Goal: Task Accomplishment & Management: Manage account settings

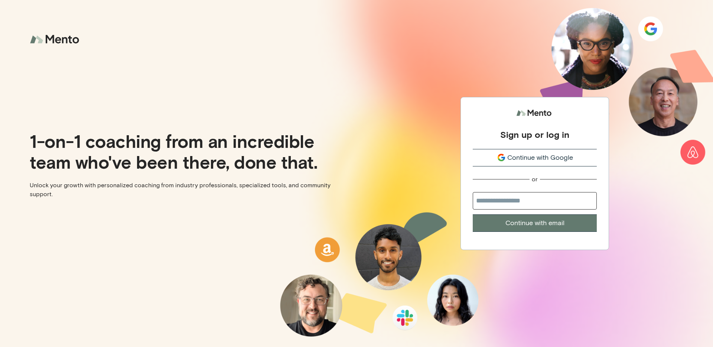
click at [575, 159] on div "Continue with Google" at bounding box center [535, 158] width 124 height 10
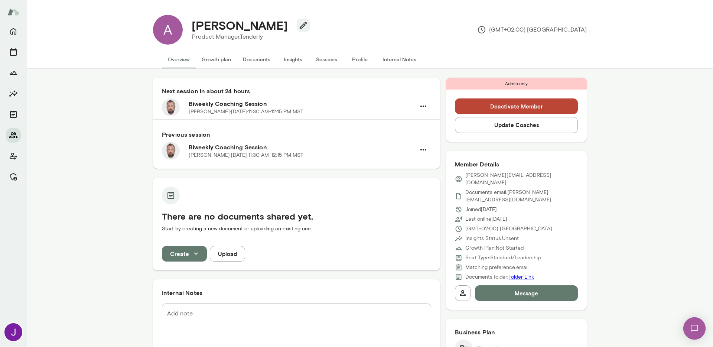
click at [16, 137] on icon "Members" at bounding box center [13, 135] width 8 height 6
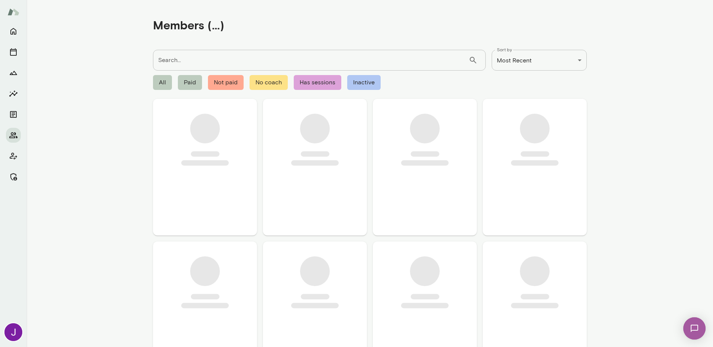
click at [242, 62] on input "Search..." at bounding box center [311, 60] width 316 height 21
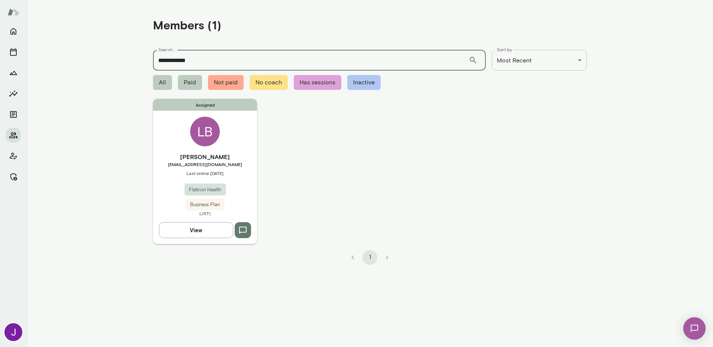
type input "**********"
click at [215, 174] on span "Last online [DATE]" at bounding box center [205, 173] width 104 height 6
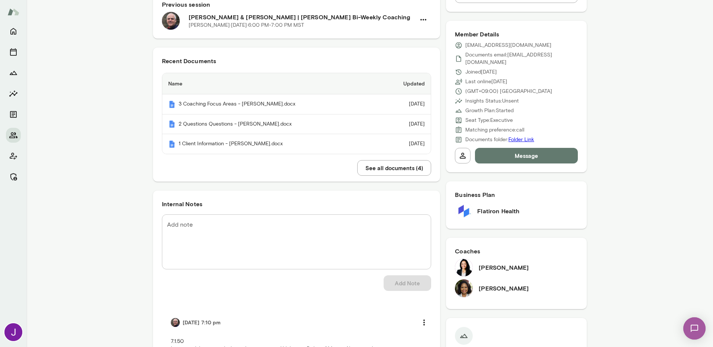
scroll to position [234, 0]
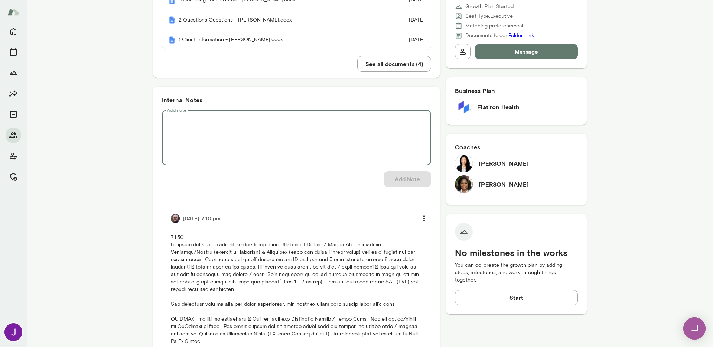
click at [223, 155] on textarea "Add note" at bounding box center [296, 137] width 259 height 43
paste textarea "**********"
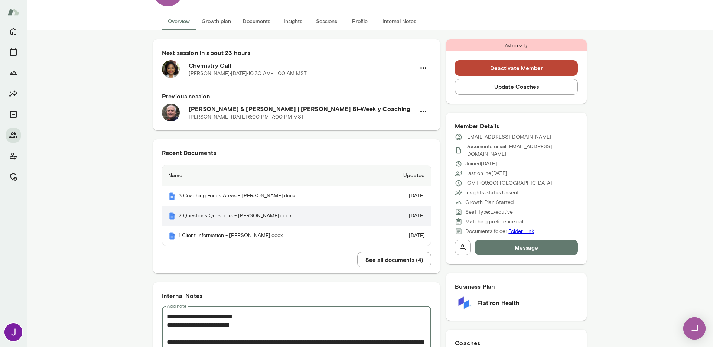
scroll to position [136, 0]
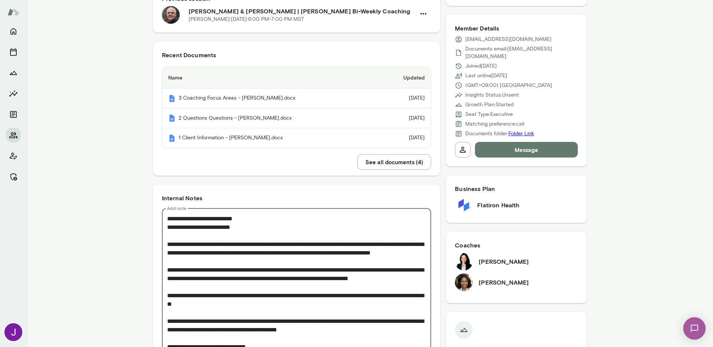
drag, startPoint x: 208, startPoint y: 219, endPoint x: 152, endPoint y: 216, distance: 56.2
drag, startPoint x: 258, startPoint y: 219, endPoint x: 209, endPoint y: 215, distance: 49.6
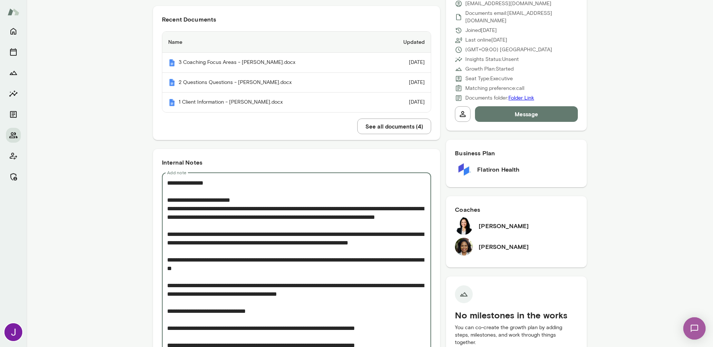
scroll to position [179, 0]
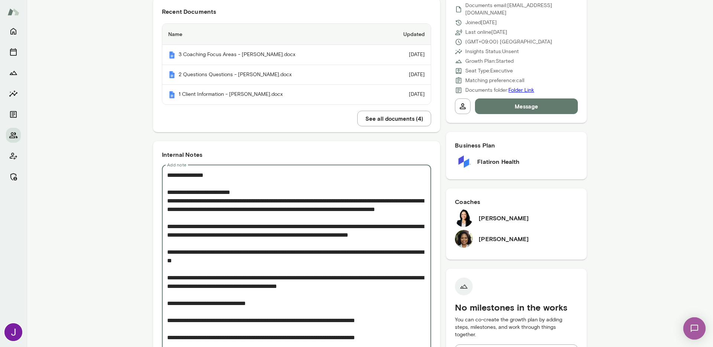
drag, startPoint x: 326, startPoint y: 209, endPoint x: 329, endPoint y: 215, distance: 6.5
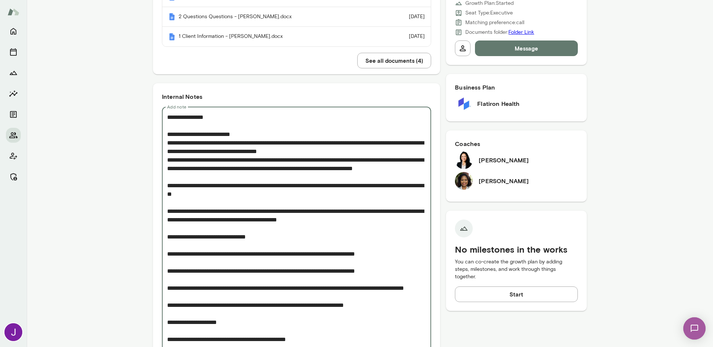
scroll to position [244, 0]
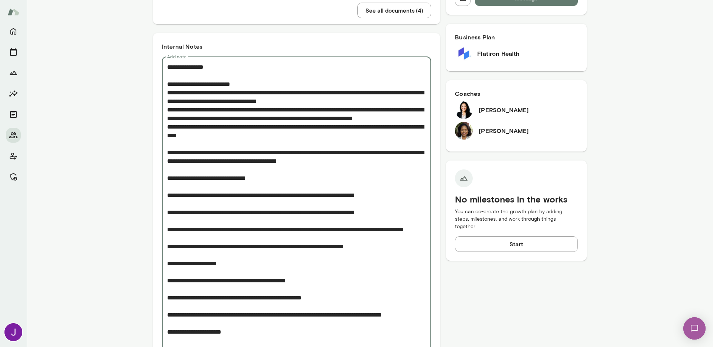
scroll to position [298, 0]
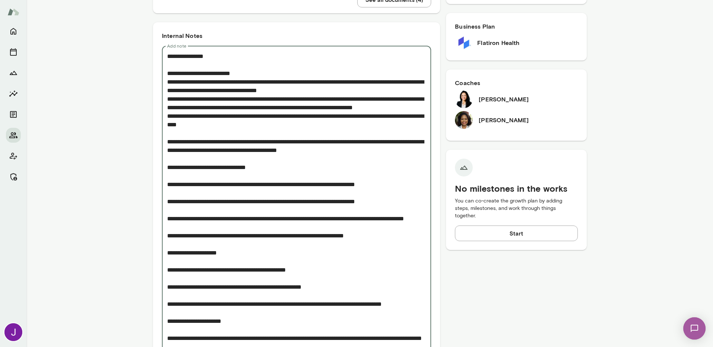
click at [163, 151] on div "* Add note" at bounding box center [296, 342] width 269 height 593
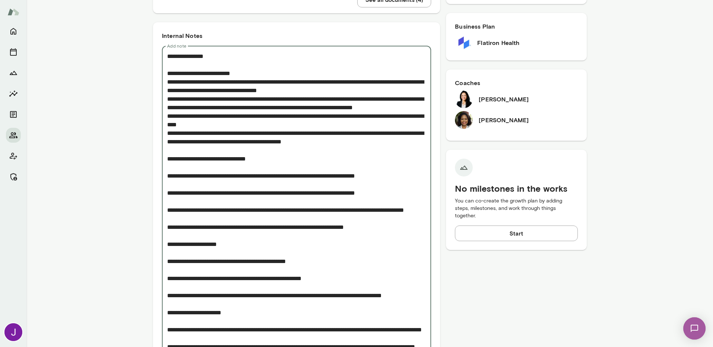
drag, startPoint x: 194, startPoint y: 142, endPoint x: 168, endPoint y: 142, distance: 26.4
click at [168, 142] on textarea "Add note" at bounding box center [296, 338] width 259 height 572
click at [193, 178] on textarea "Add note" at bounding box center [296, 338] width 259 height 572
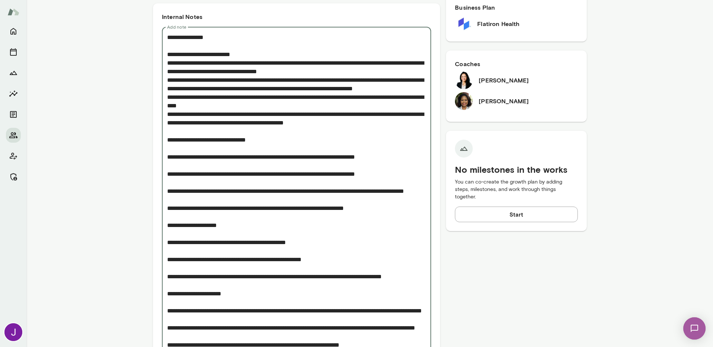
scroll to position [319, 0]
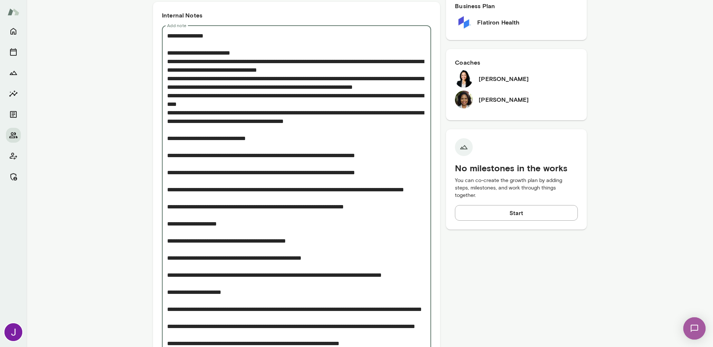
drag, startPoint x: 234, startPoint y: 146, endPoint x: 154, endPoint y: 142, distance: 79.6
click at [167, 164] on textarea "Add note" at bounding box center [296, 318] width 259 height 572
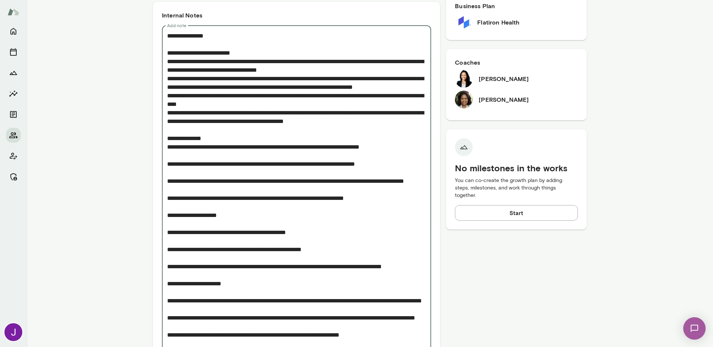
click at [167, 173] on textarea "Add note" at bounding box center [296, 314] width 259 height 564
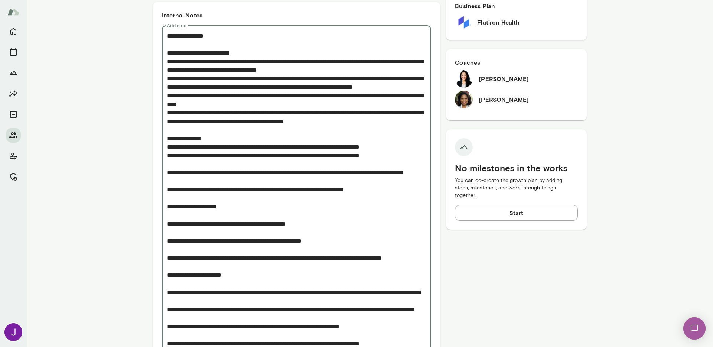
click at [190, 165] on textarea "Add note" at bounding box center [296, 309] width 259 height 555
click at [231, 155] on textarea "Add note" at bounding box center [296, 309] width 259 height 555
click at [228, 202] on textarea "Add note" at bounding box center [296, 309] width 259 height 555
click at [225, 159] on textarea "Add note" at bounding box center [296, 309] width 259 height 555
click at [334, 176] on textarea "Add note" at bounding box center [296, 309] width 259 height 555
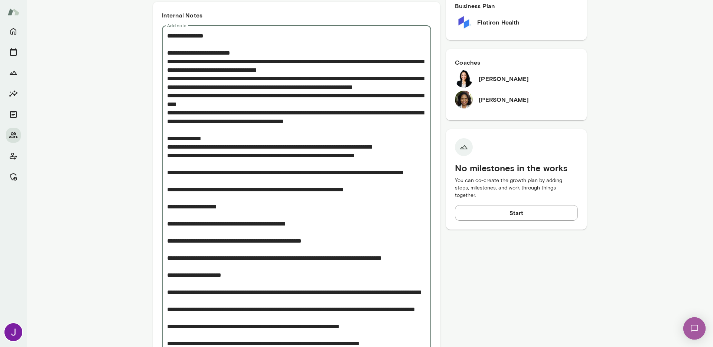
click at [167, 182] on textarea "Add note" at bounding box center [296, 309] width 259 height 555
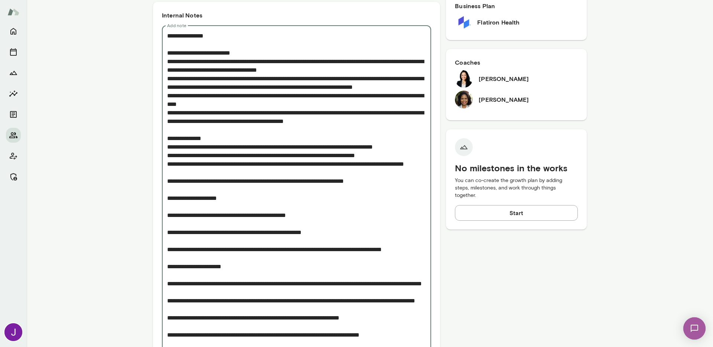
click at [167, 199] on textarea "Add note" at bounding box center [296, 305] width 259 height 547
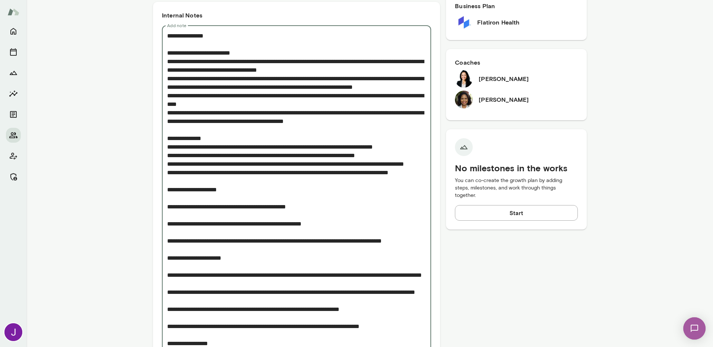
drag, startPoint x: 299, startPoint y: 190, endPoint x: 221, endPoint y: 192, distance: 78.0
click at [221, 192] on textarea "Add note" at bounding box center [296, 305] width 259 height 547
click at [253, 204] on textarea "Add note" at bounding box center [296, 301] width 259 height 538
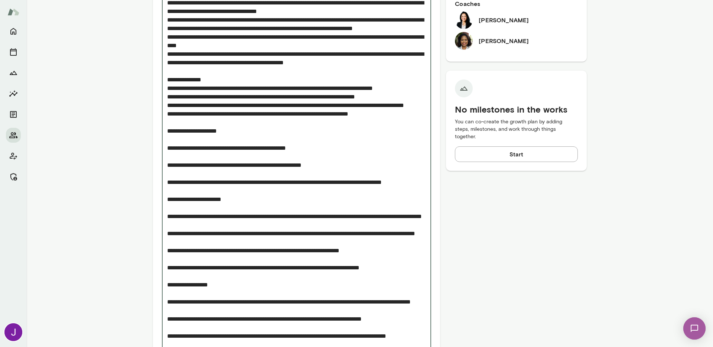
scroll to position [411, 0]
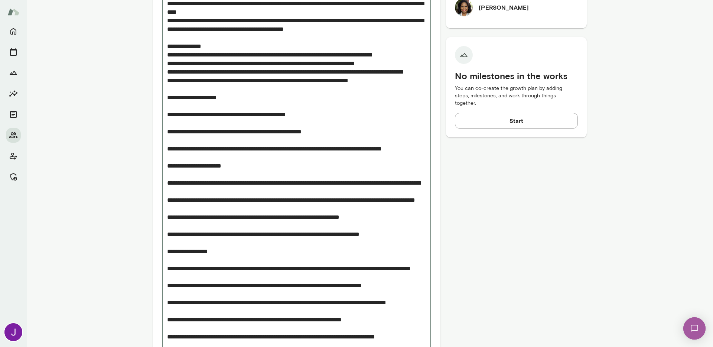
click at [167, 131] on textarea "Add note" at bounding box center [296, 208] width 259 height 538
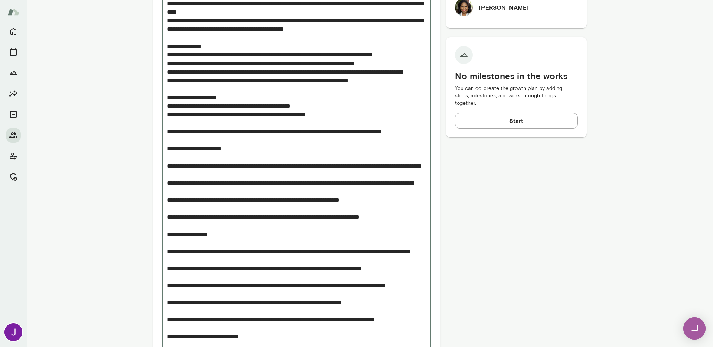
click at [167, 150] on textarea "Add note" at bounding box center [296, 199] width 259 height 521
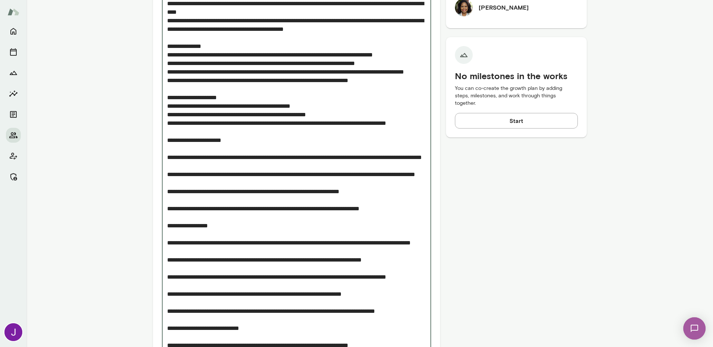
click at [167, 181] on textarea "Add note" at bounding box center [296, 195] width 259 height 513
click at [169, 230] on textarea "Add note" at bounding box center [296, 191] width 259 height 504
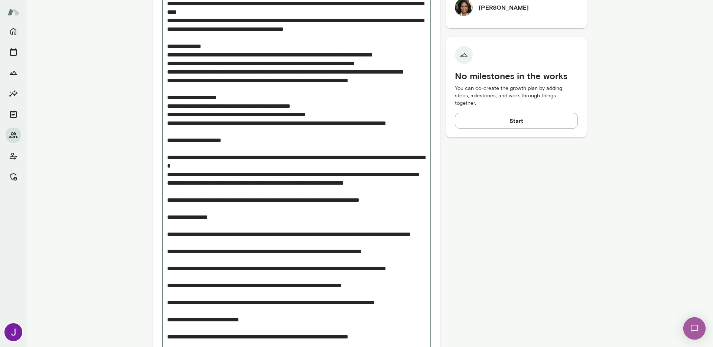
click at [167, 234] on textarea "Add note" at bounding box center [296, 186] width 259 height 495
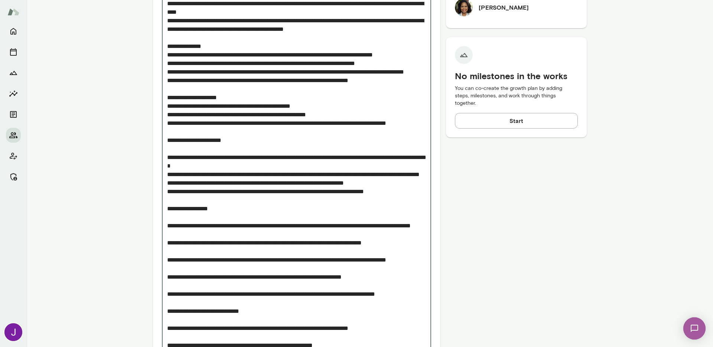
click at [182, 253] on textarea "Add note" at bounding box center [296, 182] width 259 height 487
drag, startPoint x: 206, startPoint y: 55, endPoint x: 174, endPoint y: 52, distance: 32.1
click at [174, 52] on textarea "Add note" at bounding box center [296, 182] width 259 height 487
click at [174, 54] on textarea "Add note" at bounding box center [296, 182] width 259 height 487
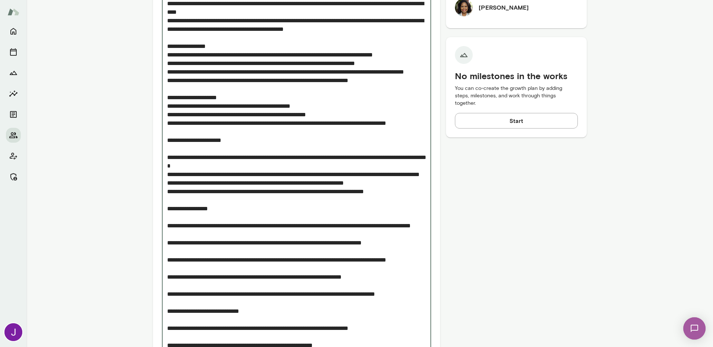
click at [199, 55] on textarea "Add note" at bounding box center [296, 182] width 259 height 487
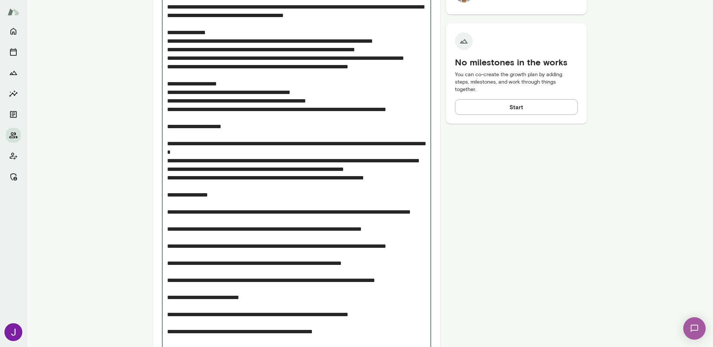
scroll to position [425, 0]
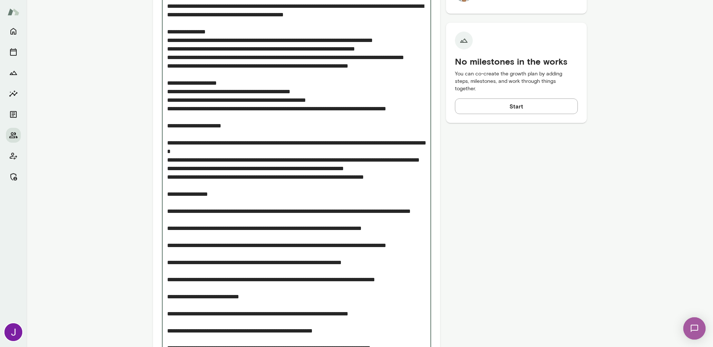
click at [167, 246] on textarea "Add note" at bounding box center [296, 168] width 259 height 487
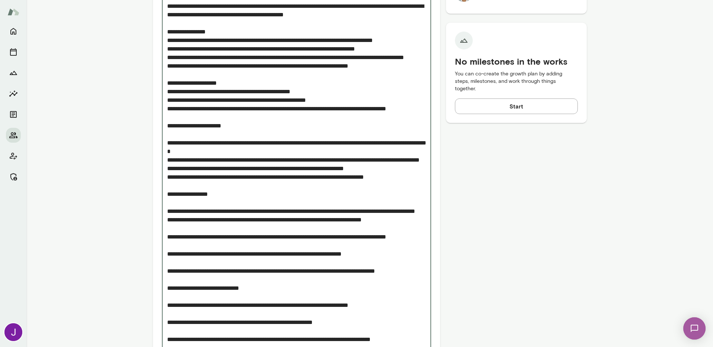
click at [164, 263] on div "* Add note" at bounding box center [296, 164] width 269 height 491
click at [168, 263] on textarea "Add note" at bounding box center [296, 164] width 259 height 478
click at [167, 264] on textarea "Add note" at bounding box center [296, 164] width 259 height 478
click at [167, 280] on textarea "Add note" at bounding box center [296, 164] width 259 height 478
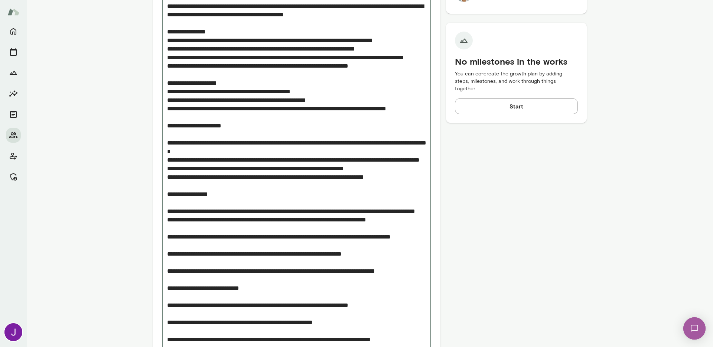
click at [163, 280] on div "* Add note" at bounding box center [296, 168] width 269 height 499
click at [167, 280] on textarea "Add note" at bounding box center [296, 168] width 259 height 487
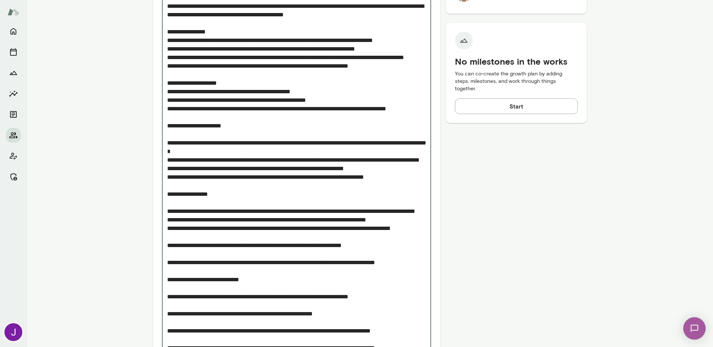
click at [167, 296] on textarea "Add note" at bounding box center [296, 164] width 259 height 478
click at [167, 297] on textarea "Add note" at bounding box center [296, 164] width 259 height 478
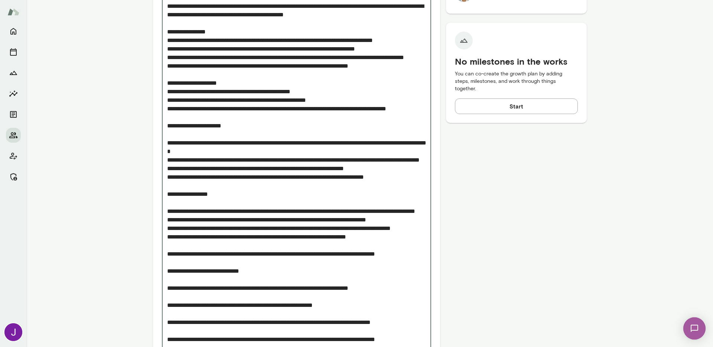
click at [167, 305] on textarea "Add note" at bounding box center [296, 160] width 259 height 470
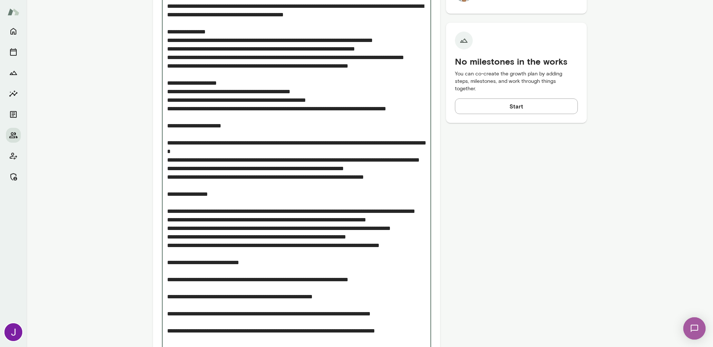
click at [167, 314] on textarea "Add note" at bounding box center [296, 155] width 259 height 461
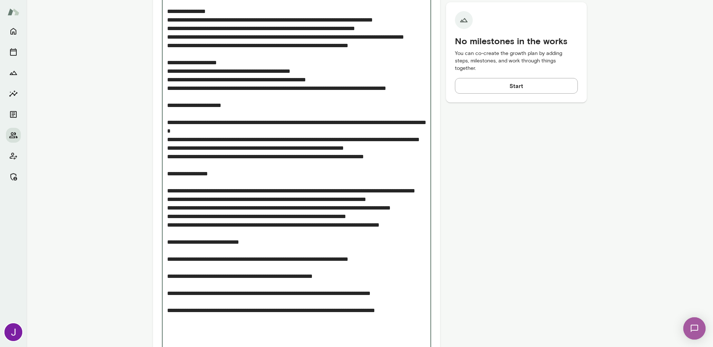
scroll to position [461, 0]
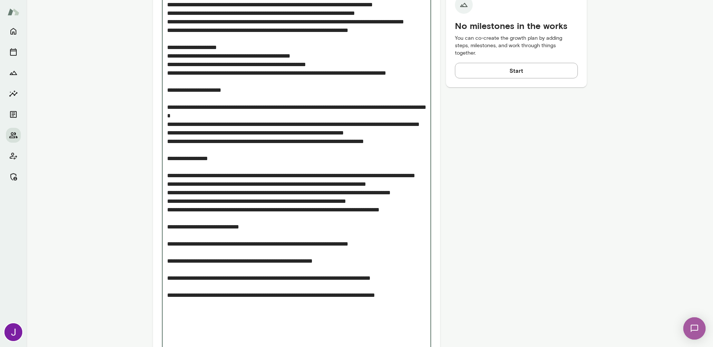
click at [167, 295] on textarea "Add note" at bounding box center [296, 119] width 259 height 461
click at [167, 313] on textarea "Add note" at bounding box center [296, 119] width 259 height 461
click at [187, 306] on textarea "Add note" at bounding box center [296, 119] width 259 height 461
click at [180, 313] on textarea "Add note" at bounding box center [296, 119] width 259 height 461
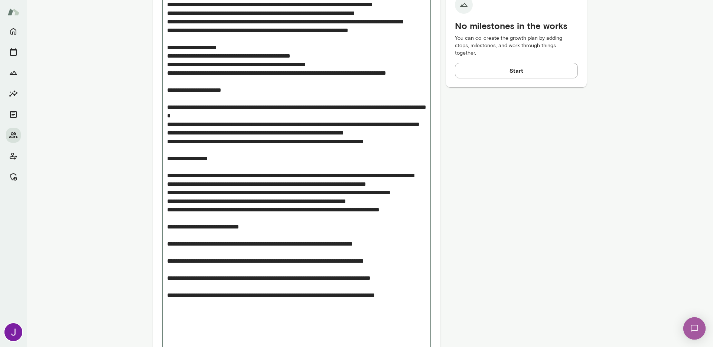
drag, startPoint x: 286, startPoint y: 313, endPoint x: 242, endPoint y: 312, distance: 44.6
click at [242, 312] on textarea "Add note" at bounding box center [296, 119] width 259 height 461
click at [169, 304] on textarea "Add note" at bounding box center [296, 124] width 259 height 470
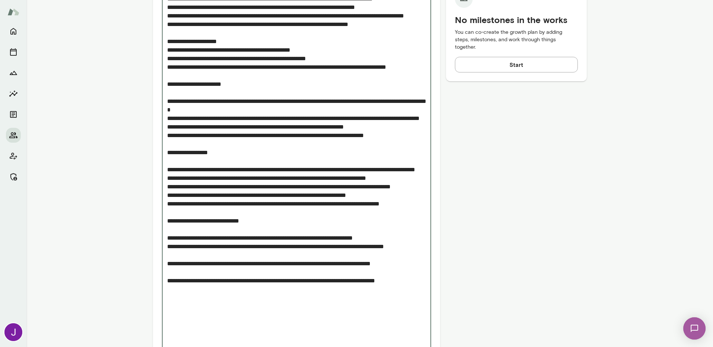
scroll to position [473, 0]
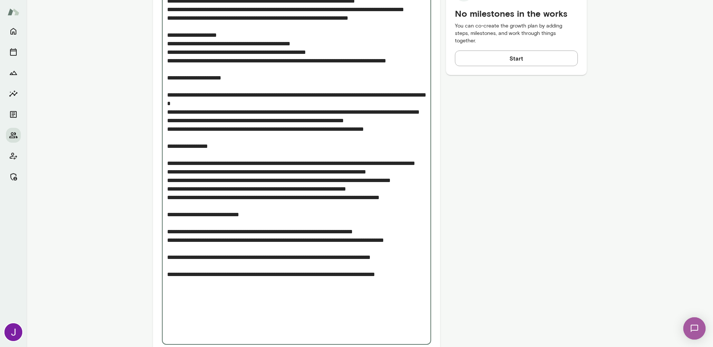
click at [167, 318] on textarea "Add note" at bounding box center [296, 107] width 259 height 461
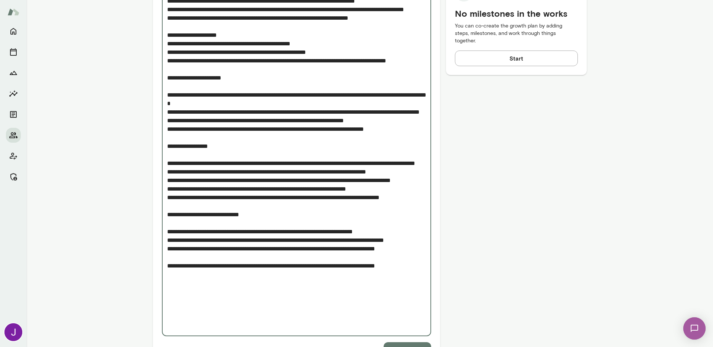
click at [163, 327] on div "* Add note" at bounding box center [296, 103] width 269 height 465
click at [167, 326] on textarea "Add note" at bounding box center [296, 103] width 259 height 453
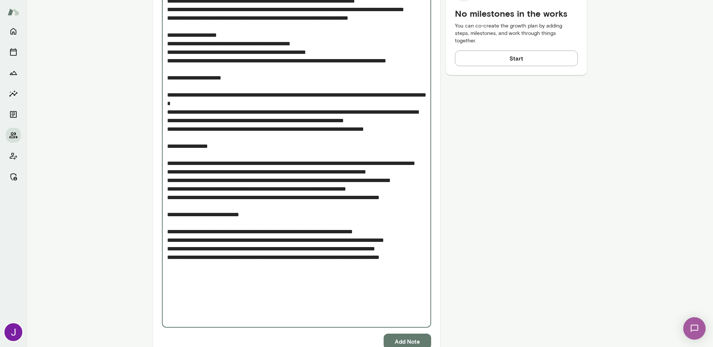
click at [217, 270] on textarea "Add note" at bounding box center [296, 99] width 259 height 444
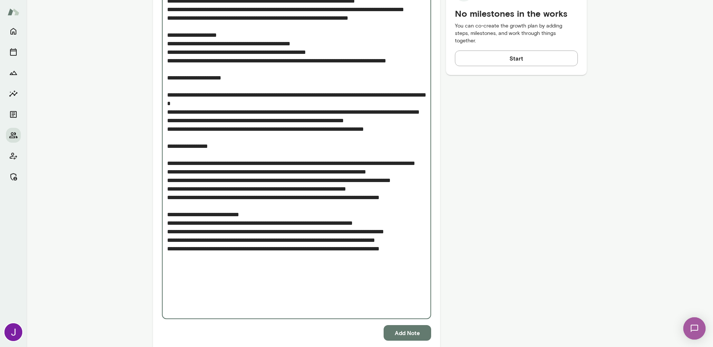
click at [199, 191] on textarea "Add note" at bounding box center [296, 95] width 259 height 436
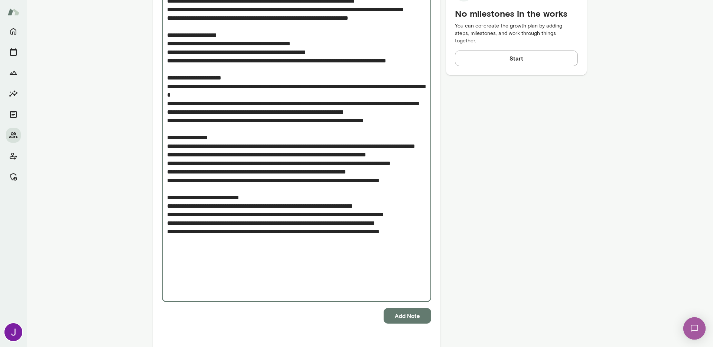
click at [230, 174] on textarea "Add note" at bounding box center [296, 86] width 259 height 419
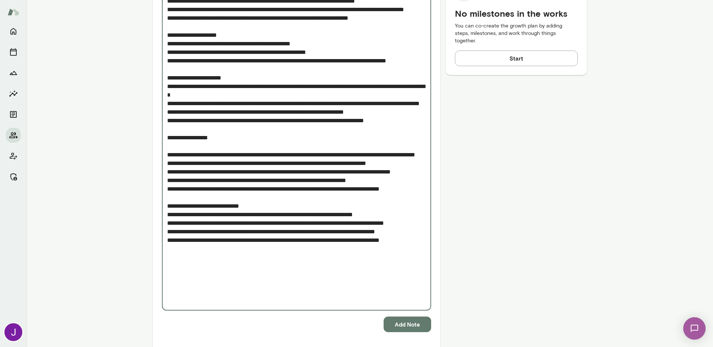
click at [241, 102] on textarea "Add note" at bounding box center [296, 90] width 259 height 427
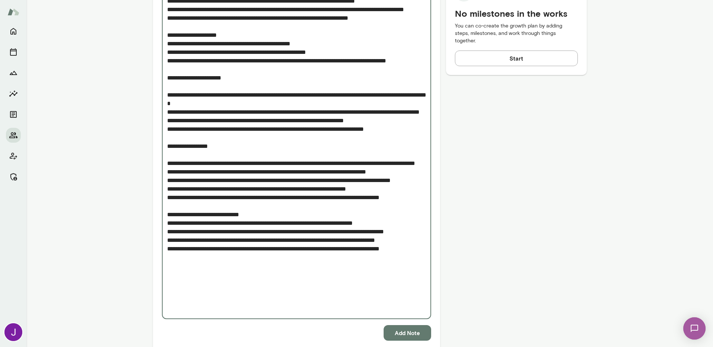
click at [257, 265] on textarea "Add note" at bounding box center [296, 95] width 259 height 436
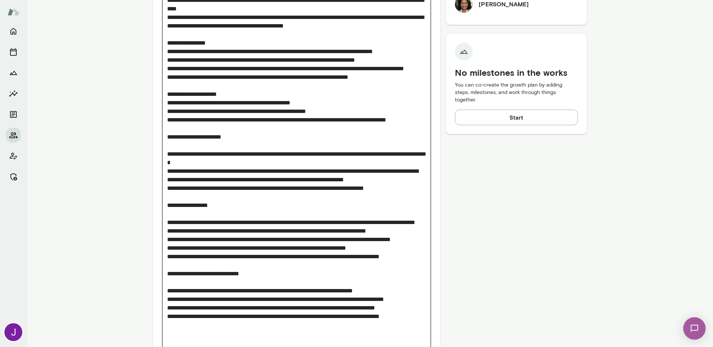
scroll to position [413, 0]
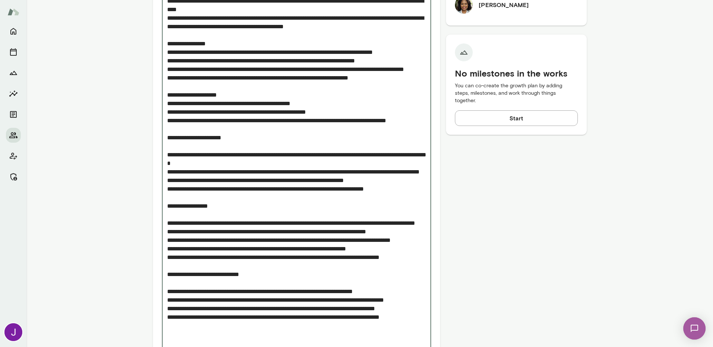
click at [238, 110] on textarea "Add note" at bounding box center [296, 159] width 259 height 444
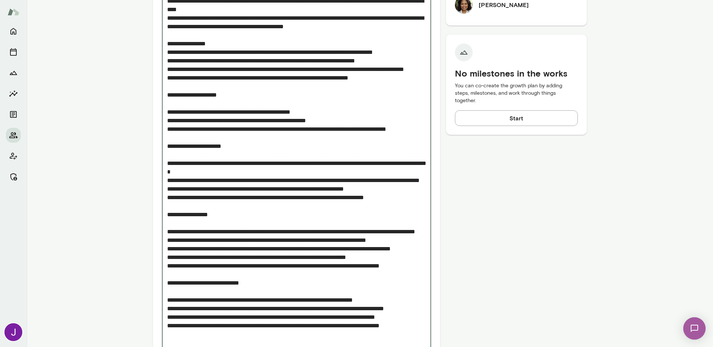
click at [227, 55] on textarea "Add note" at bounding box center [296, 163] width 259 height 453
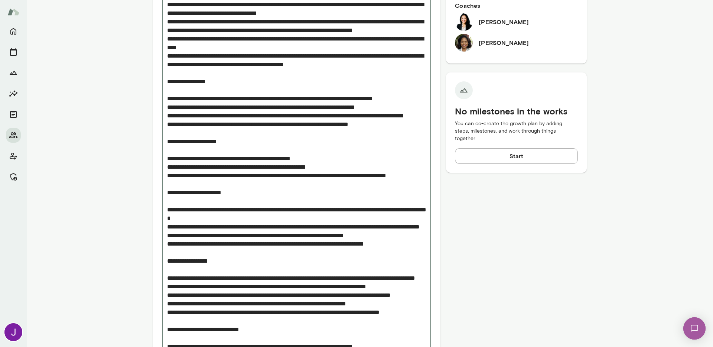
scroll to position [313, 0]
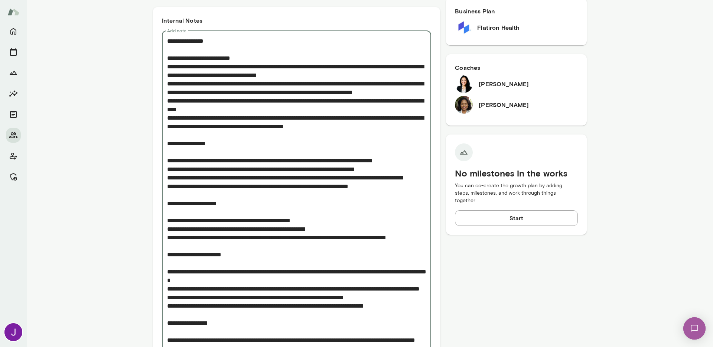
click at [368, 136] on textarea "Add note" at bounding box center [296, 267] width 259 height 461
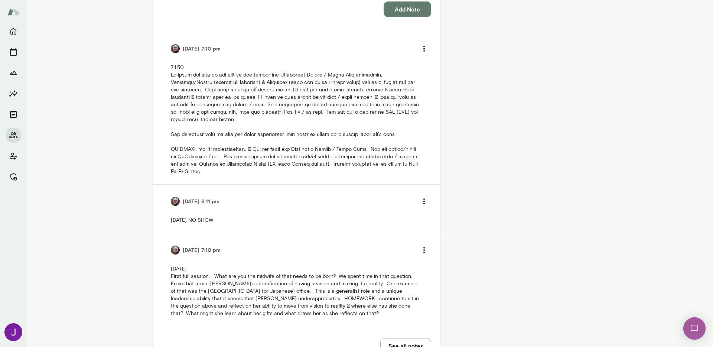
scroll to position [708, 0]
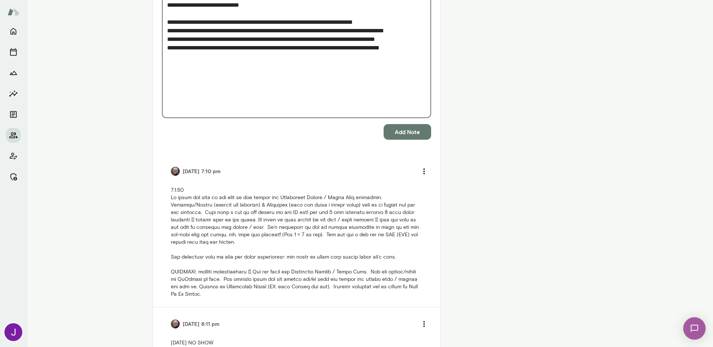
type textarea "**********"
click at [407, 139] on button "Add Note" at bounding box center [408, 132] width 48 height 16
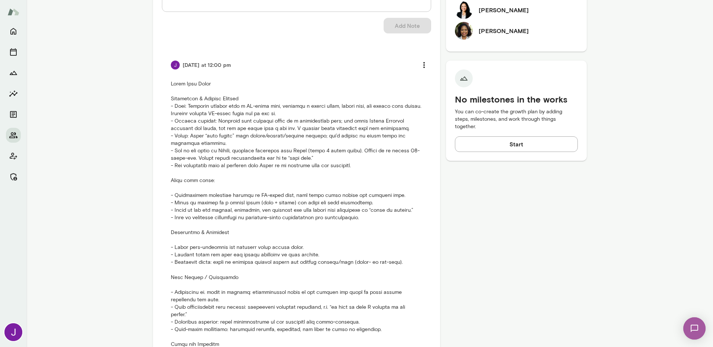
scroll to position [137, 0]
